Goal: Information Seeking & Learning: Check status

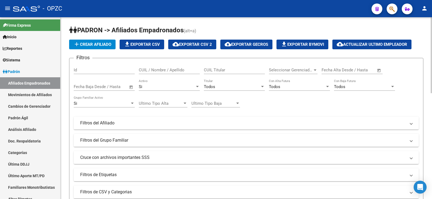
scroll to position [17, 0]
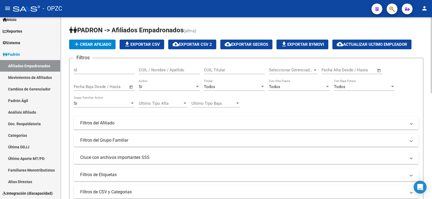
click at [173, 68] on input "CUIL / Nombre / Apellido" at bounding box center [169, 70] width 61 height 5
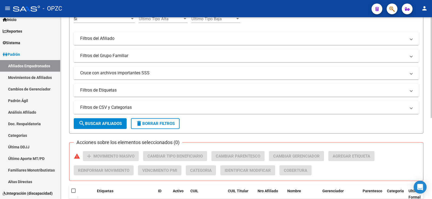
scroll to position [147, 0]
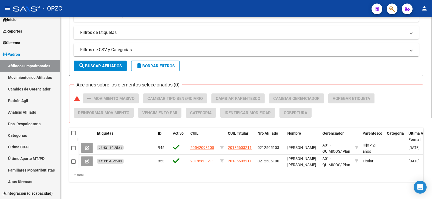
type input "merli"
click at [73, 131] on span at bounding box center [73, 133] width 4 height 4
click at [73, 135] on input "checkbox" at bounding box center [73, 135] width 0 height 0
checkbox input "true"
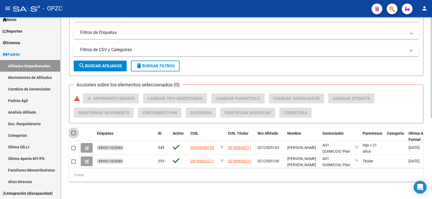
checkbox input "true"
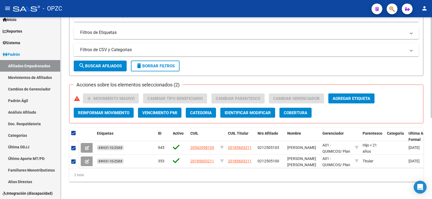
click at [338, 96] on span "Agregar Etiqueta" at bounding box center [352, 98] width 38 height 5
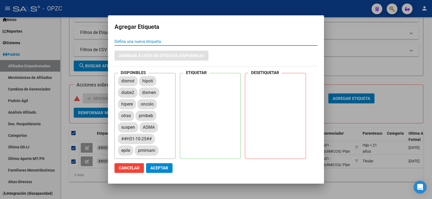
scroll to position [0, 0]
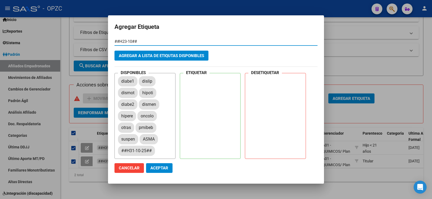
type input "##H23-10##"
click at [161, 49] on div "##H23-10## [PERSON_NAME] una nueva etiqueta" at bounding box center [215, 44] width 203 height 13
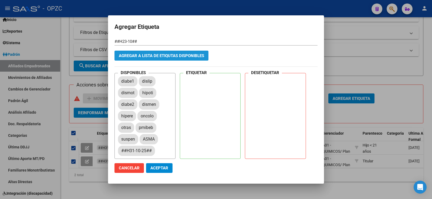
click at [158, 59] on button "Agregar a lista de etiqutas disponibles" at bounding box center [161, 56] width 94 height 10
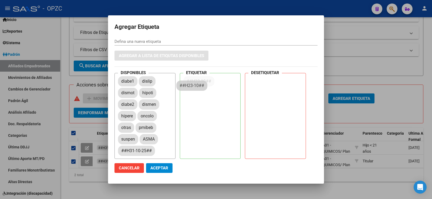
drag, startPoint x: 132, startPoint y: 81, endPoint x: 195, endPoint y: 85, distance: 63.8
drag, startPoint x: 190, startPoint y: 18, endPoint x: 222, endPoint y: 20, distance: 32.2
click at [222, 20] on mat-dialog-container "Agregar Etiqueta [PERSON_NAME] una nueva etiqueta Agregar a lista de etiqutas d…" at bounding box center [216, 99] width 216 height 169
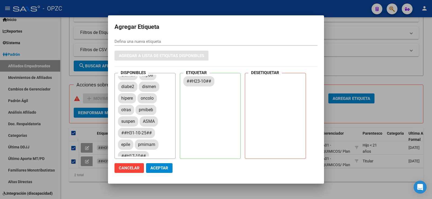
scroll to position [27, 0]
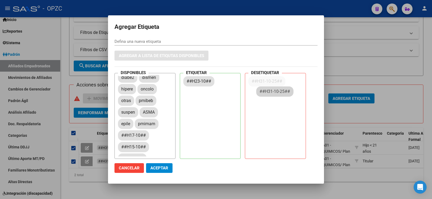
drag, startPoint x: 228, startPoint y: 124, endPoint x: 282, endPoint y: 91, distance: 62.9
click at [160, 170] on span "Aceptar" at bounding box center [159, 168] width 18 height 5
checkbox input "false"
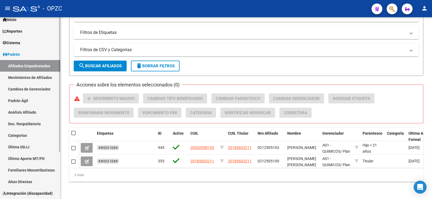
click at [45, 66] on link "Afiliados Empadronados" at bounding box center [30, 66] width 60 height 12
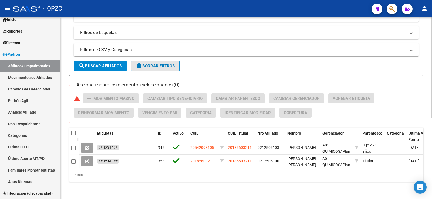
click at [166, 64] on span "delete Borrar Filtros" at bounding box center [155, 66] width 39 height 5
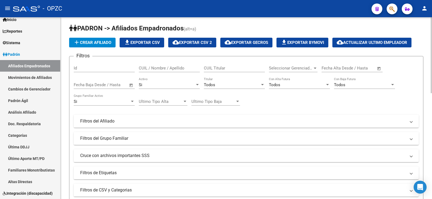
scroll to position [0, 0]
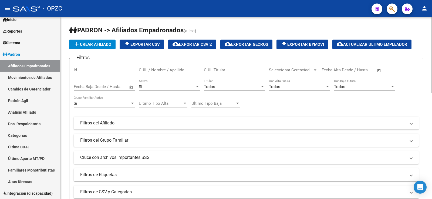
click at [173, 65] on div "CUIL / Nombre / Apellido" at bounding box center [169, 69] width 61 height 12
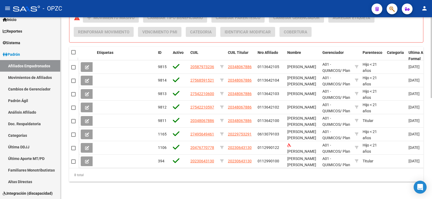
scroll to position [228, 0]
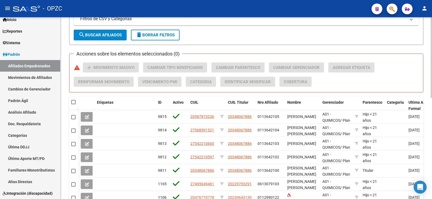
type input "ALFON"
click at [175, 37] on span "delete Borrar Filtros" at bounding box center [155, 35] width 39 height 5
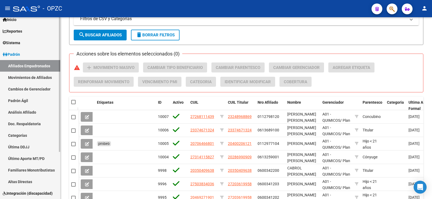
scroll to position [64, 0]
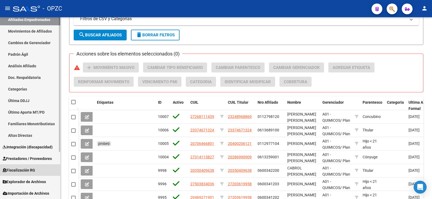
click at [30, 171] on span "Fiscalización RG" at bounding box center [19, 171] width 32 height 6
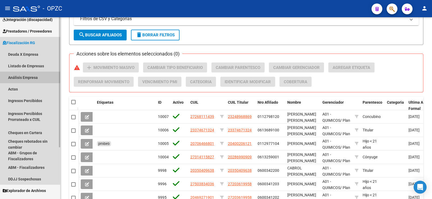
click at [19, 76] on link "Análisis Empresa" at bounding box center [30, 78] width 60 height 12
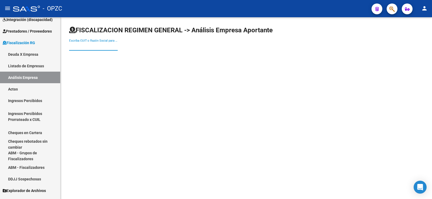
click at [107, 46] on input "Escriba CUIT o Razón Social para buscar" at bounding box center [93, 46] width 49 height 5
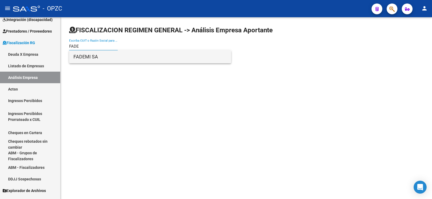
type input "FADE"
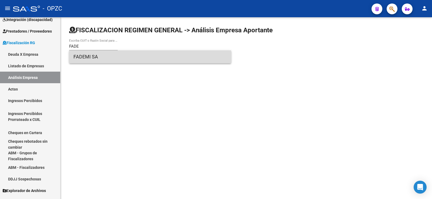
click at [104, 56] on span "FADEMI SA" at bounding box center [149, 56] width 153 height 13
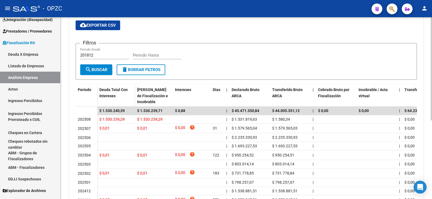
scroll to position [81, 0]
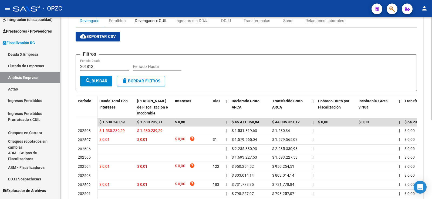
click at [145, 20] on div "Devengado x CUIL" at bounding box center [151, 21] width 33 height 6
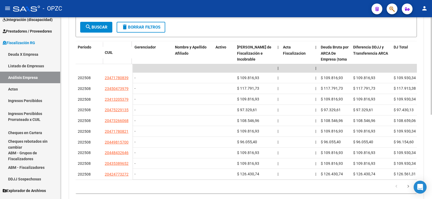
scroll to position [158, 0]
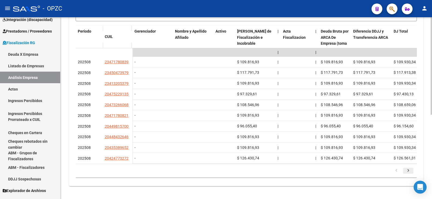
click at [408, 171] on icon "go to next page" at bounding box center [408, 171] width 7 height 6
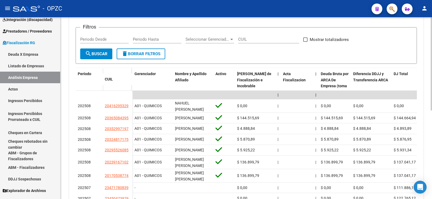
scroll to position [104, 0]
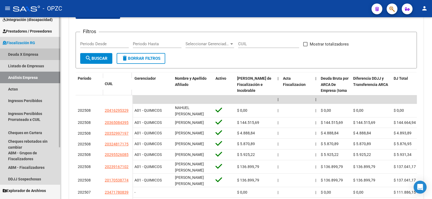
click at [32, 53] on link "Deuda X Empresa" at bounding box center [30, 55] width 60 height 12
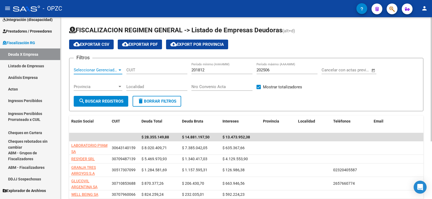
click at [119, 68] on div "Seleccionar Gerenciador" at bounding box center [98, 70] width 49 height 5
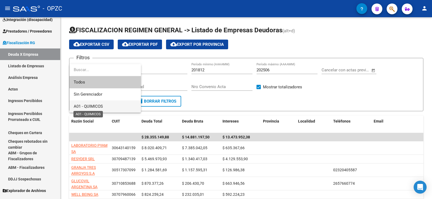
click at [92, 107] on span "A01 - QUIMICOS" at bounding box center [88, 106] width 29 height 5
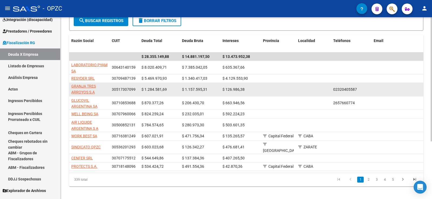
scroll to position [81, 0]
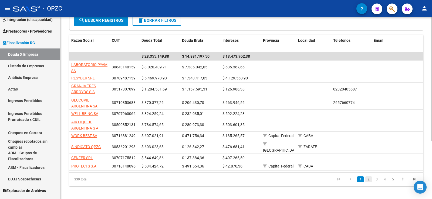
click at [369, 179] on link "2" at bounding box center [368, 180] width 6 height 6
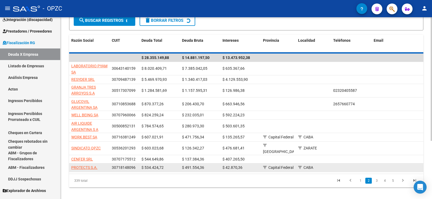
scroll to position [82, 0]
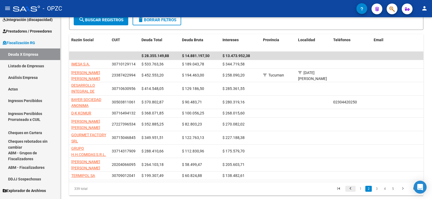
click at [351, 192] on icon "go to previous page" at bounding box center [350, 190] width 7 height 6
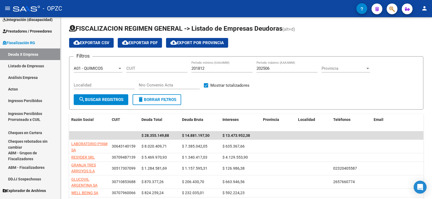
scroll to position [1, 0]
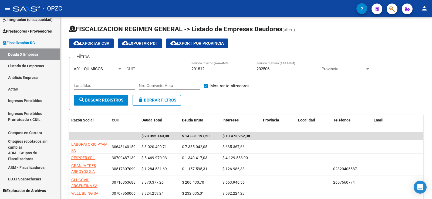
click at [275, 69] on input "202506" at bounding box center [286, 69] width 61 height 5
type input "202508"
click at [99, 100] on span "search Buscar Registros" at bounding box center [101, 100] width 45 height 5
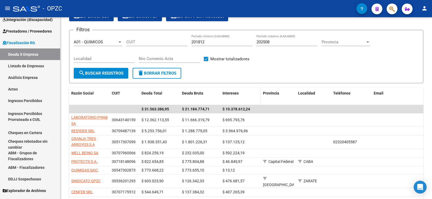
scroll to position [55, 0]
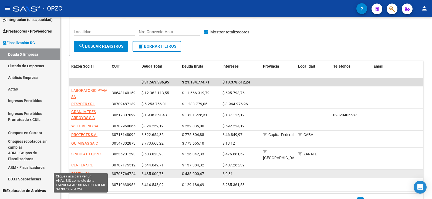
click at [78, 172] on span "FADEMI SA" at bounding box center [80, 174] width 19 height 4
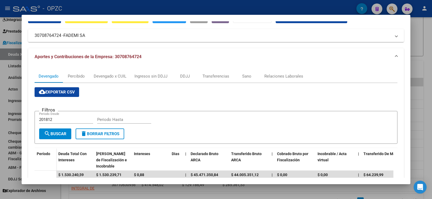
scroll to position [27, 0]
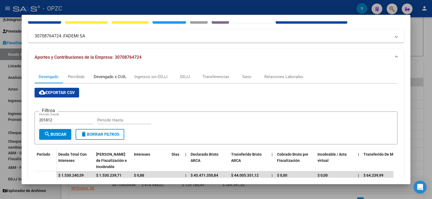
click at [108, 77] on div "Devengado x CUIL" at bounding box center [110, 77] width 33 height 6
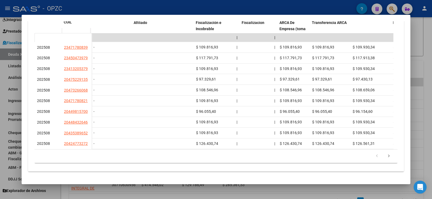
scroll to position [0, 11]
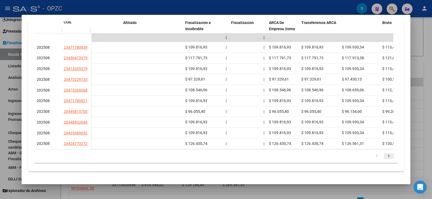
click at [385, 157] on icon "go to next page" at bounding box center [388, 157] width 7 height 6
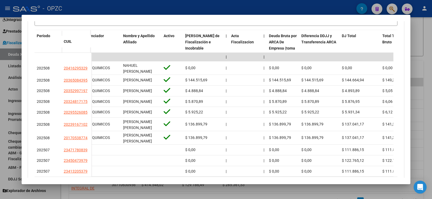
scroll to position [172, 0]
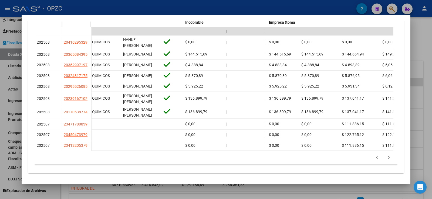
click at [432, 84] on div at bounding box center [216, 99] width 432 height 199
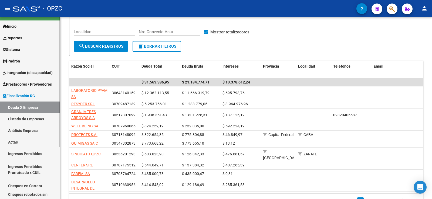
scroll to position [0, 0]
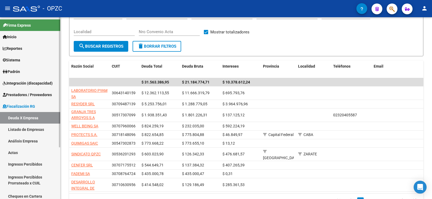
click at [19, 72] on span "Padrón" at bounding box center [11, 72] width 17 height 6
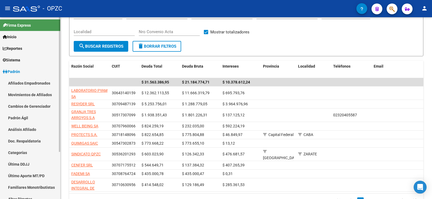
click at [18, 83] on link "Afiliados Empadronados" at bounding box center [30, 83] width 60 height 12
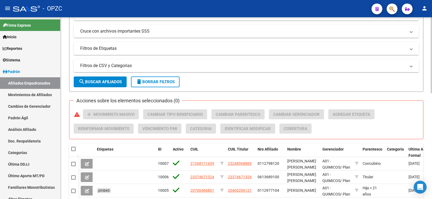
scroll to position [136, 0]
